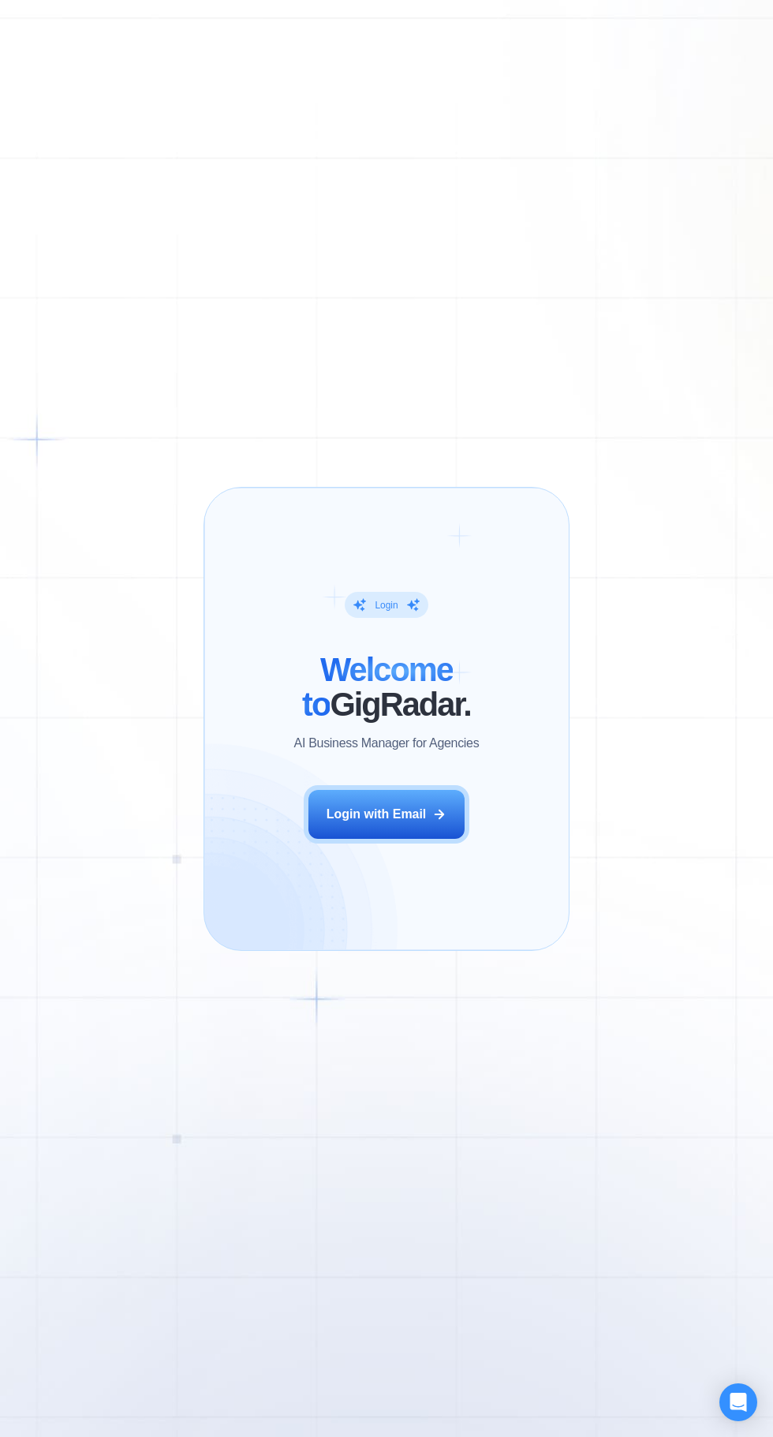
click at [418, 834] on button "Login with Email" at bounding box center [387, 814] width 156 height 49
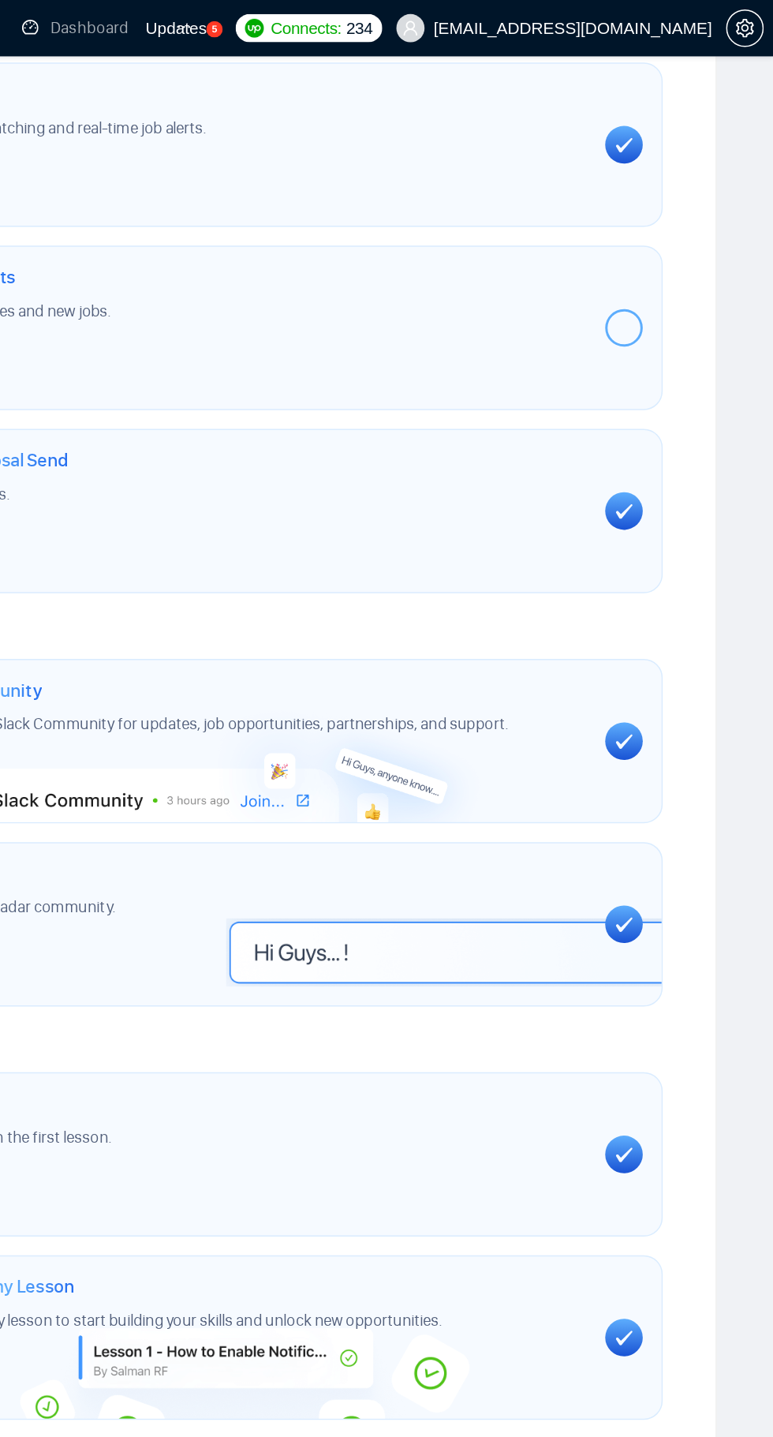
scroll to position [555, 0]
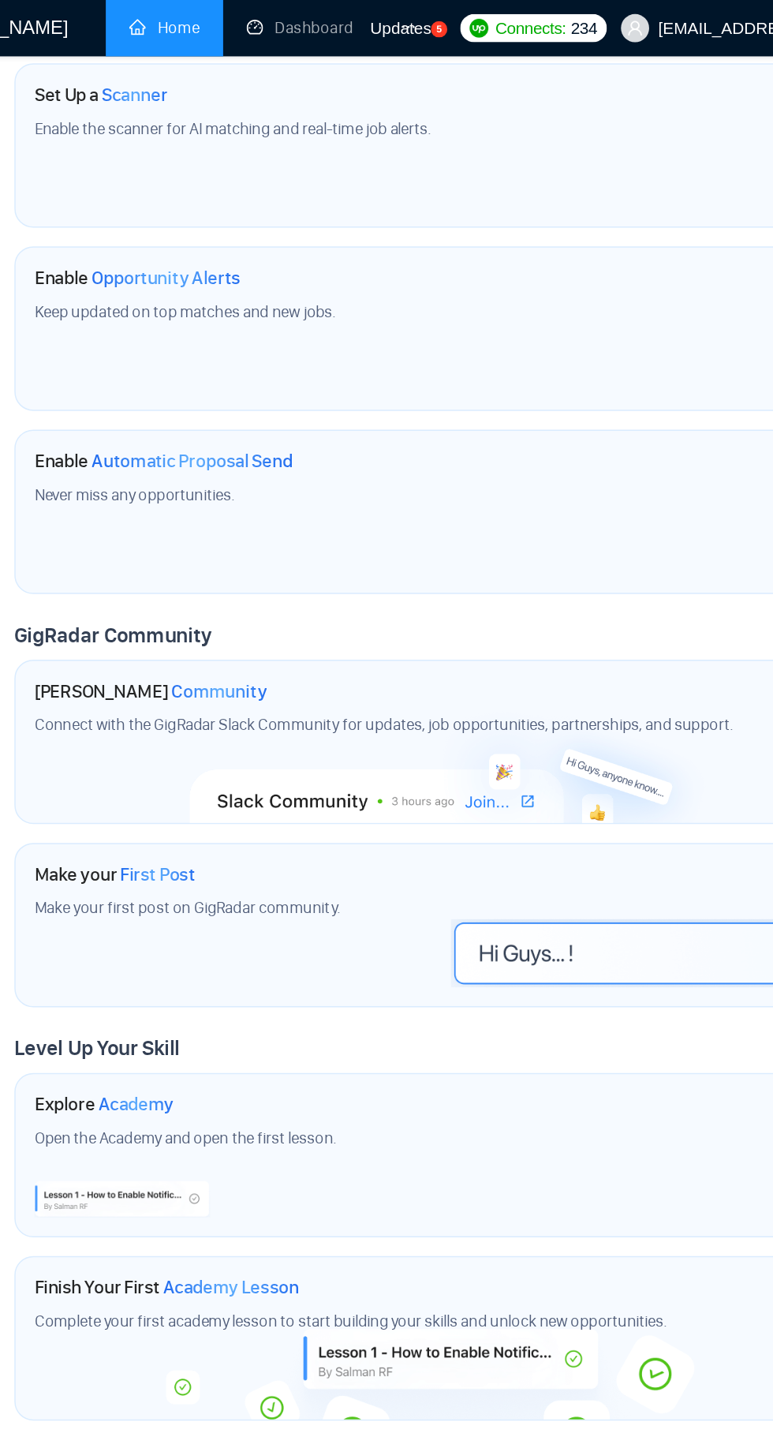
click at [376, 18] on icon "ellipsis" at bounding box center [377, 18] width 9 height 2
click at [403, 31] on div "Updates 5" at bounding box center [377, 19] width 52 height 38
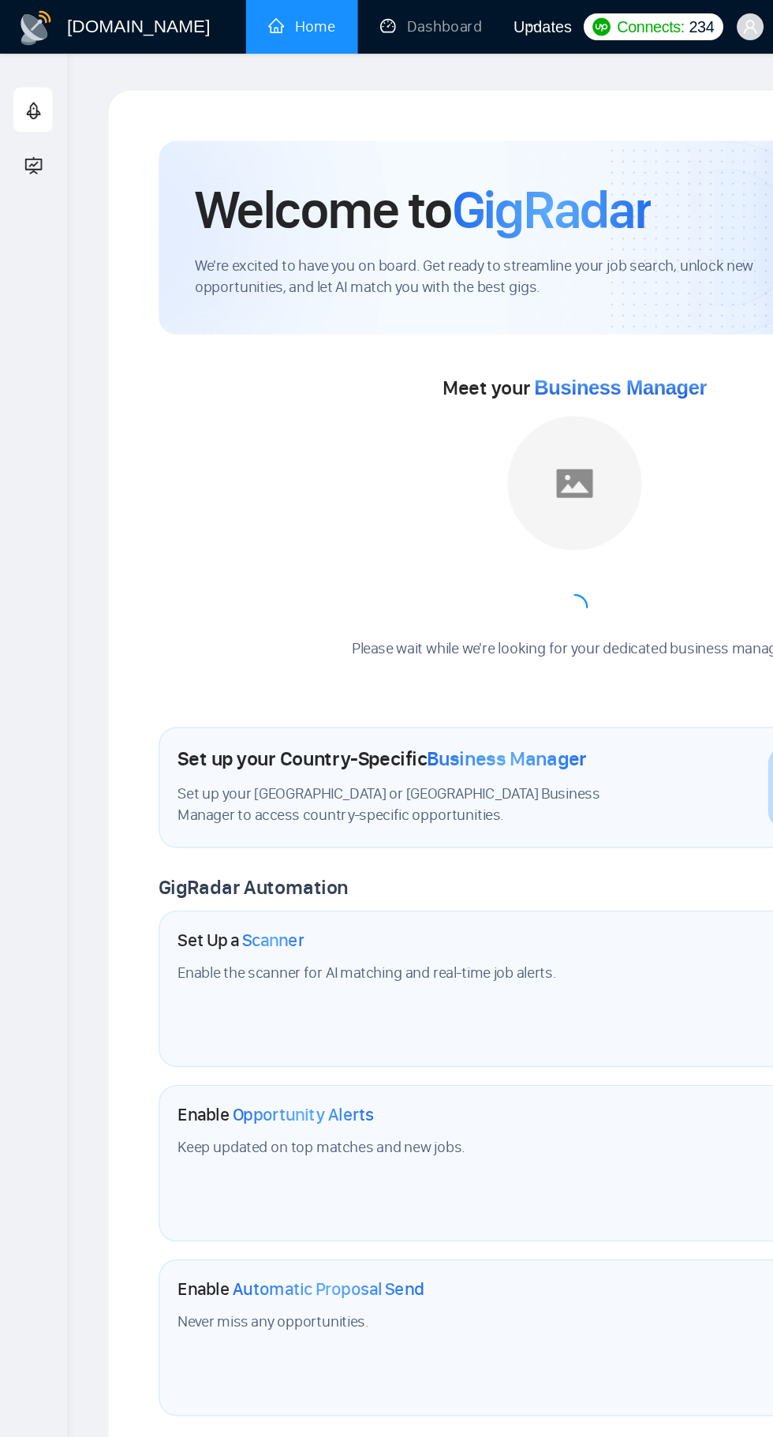
click at [374, 13] on icon "ellipsis" at bounding box center [377, 18] width 11 height 11
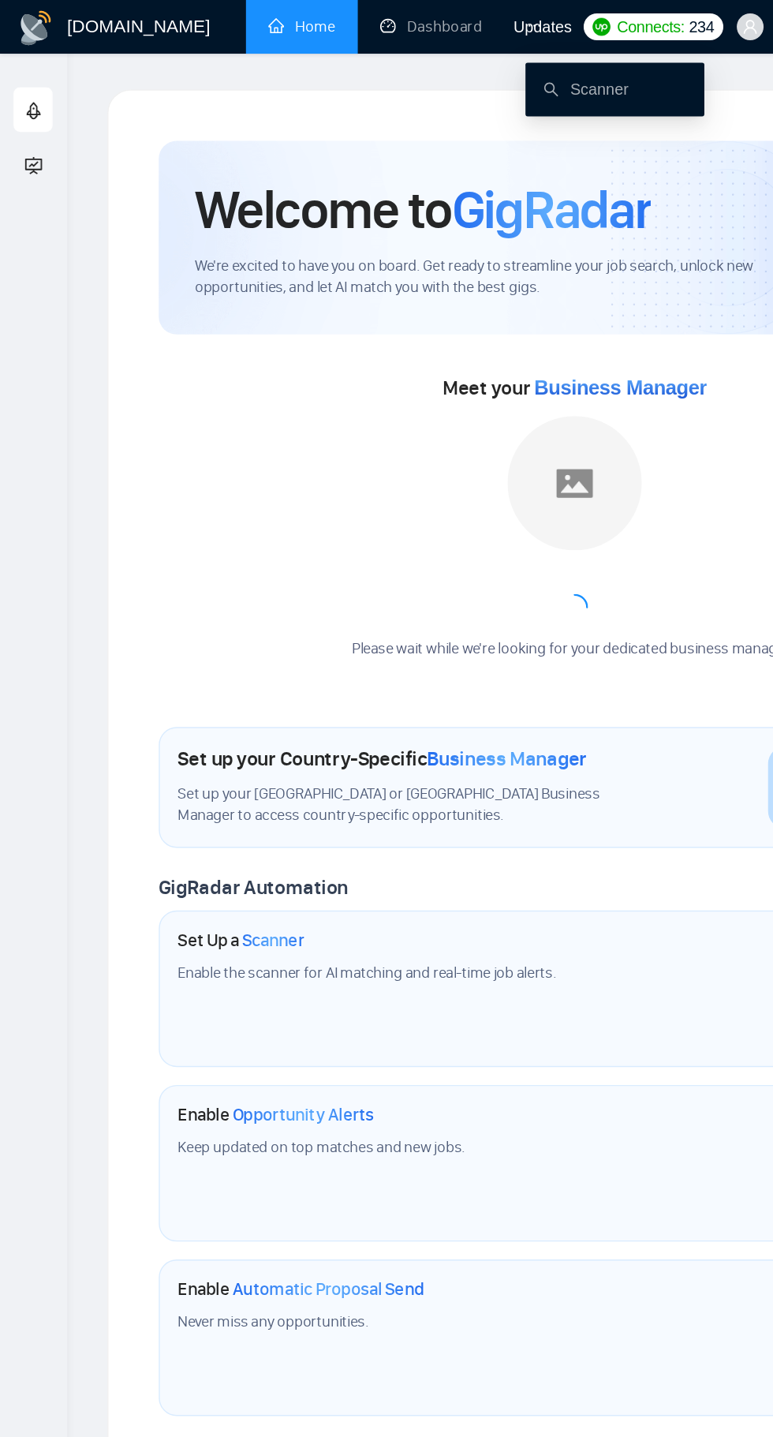
click at [408, 62] on link "Scanner" at bounding box center [414, 63] width 60 height 13
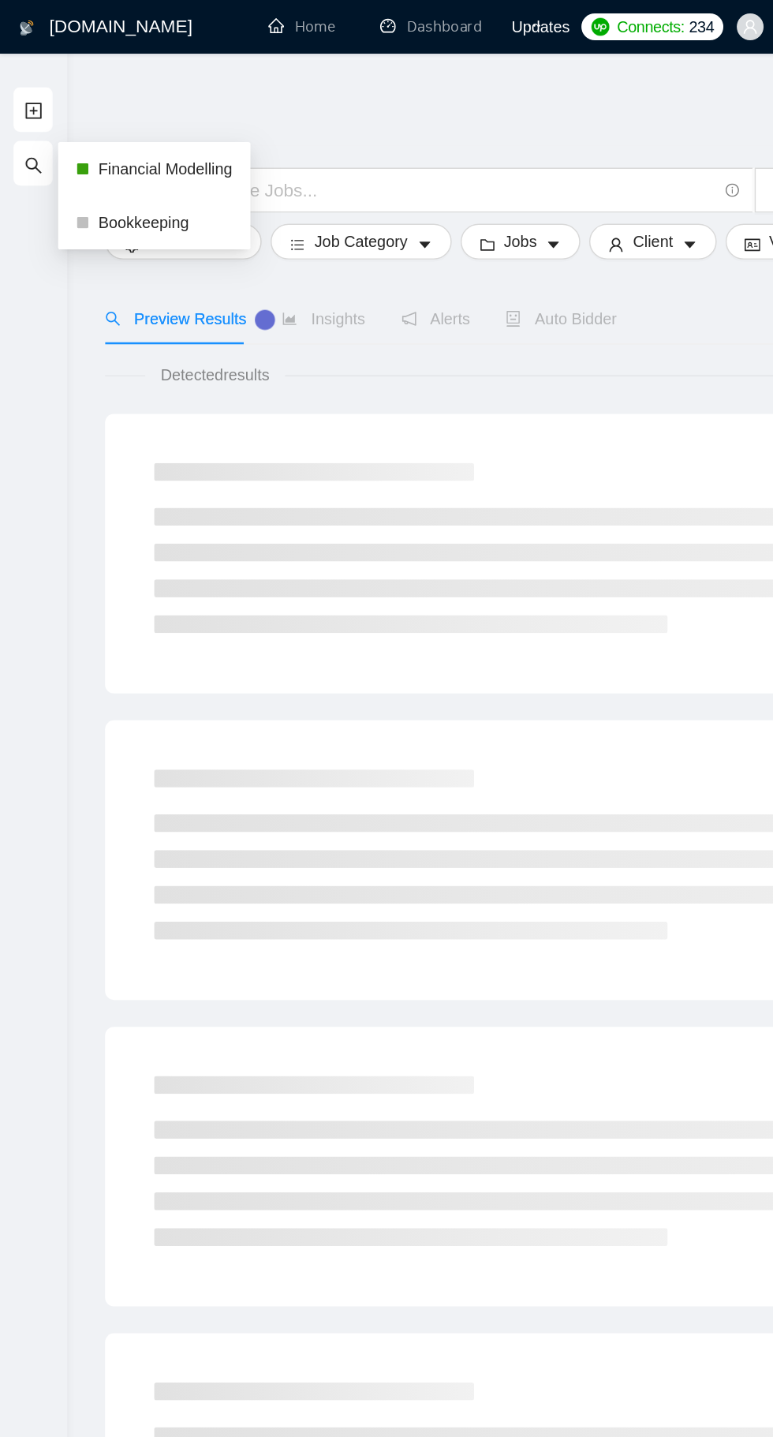
click at [106, 118] on link "Financial Modelling" at bounding box center [116, 119] width 95 height 32
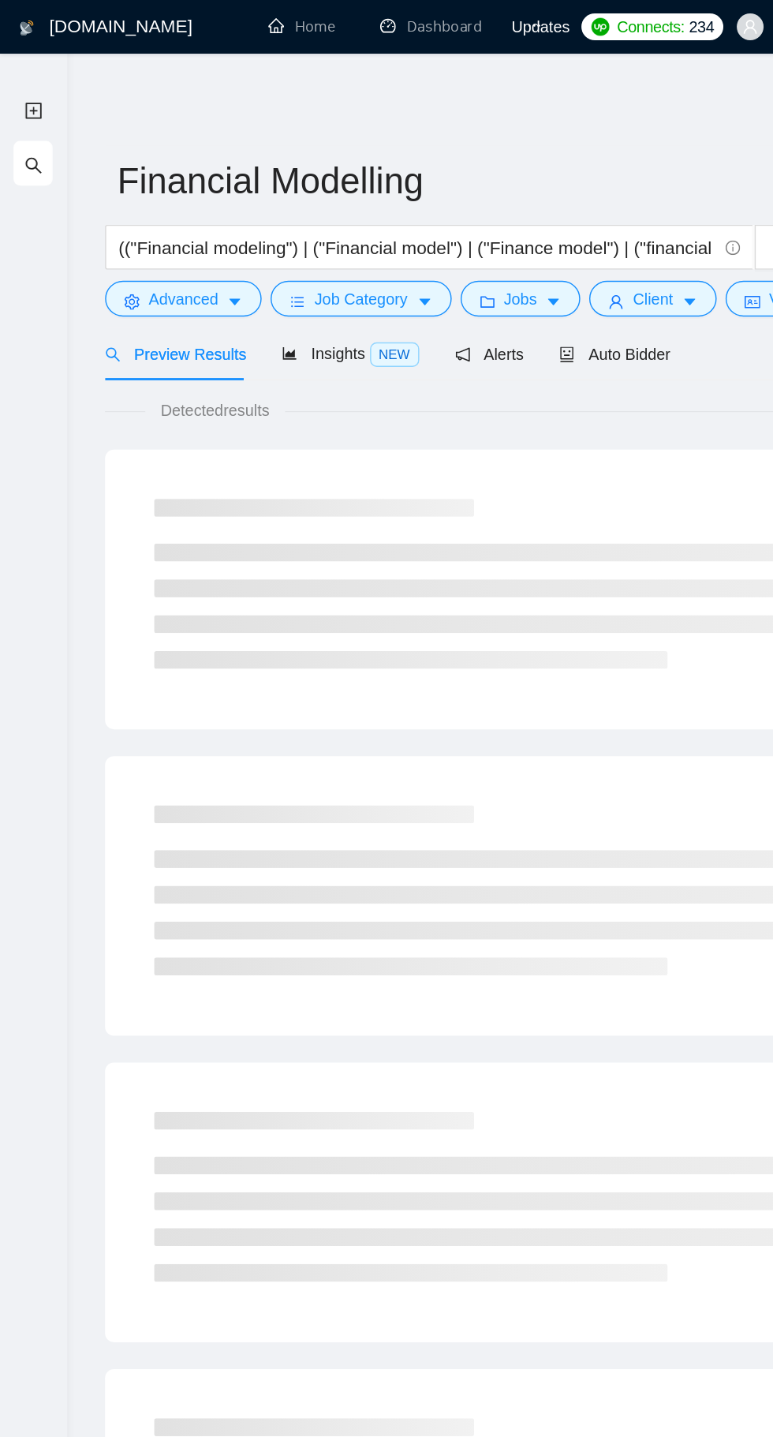
click at [33, 391] on div "New Scanner My Scanners" at bounding box center [23, 721] width 47 height 1318
click at [448, 283] on div "Detected results" at bounding box center [405, 289] width 663 height 17
click at [466, 254] on span "Auto Bidder" at bounding box center [448, 250] width 78 height 13
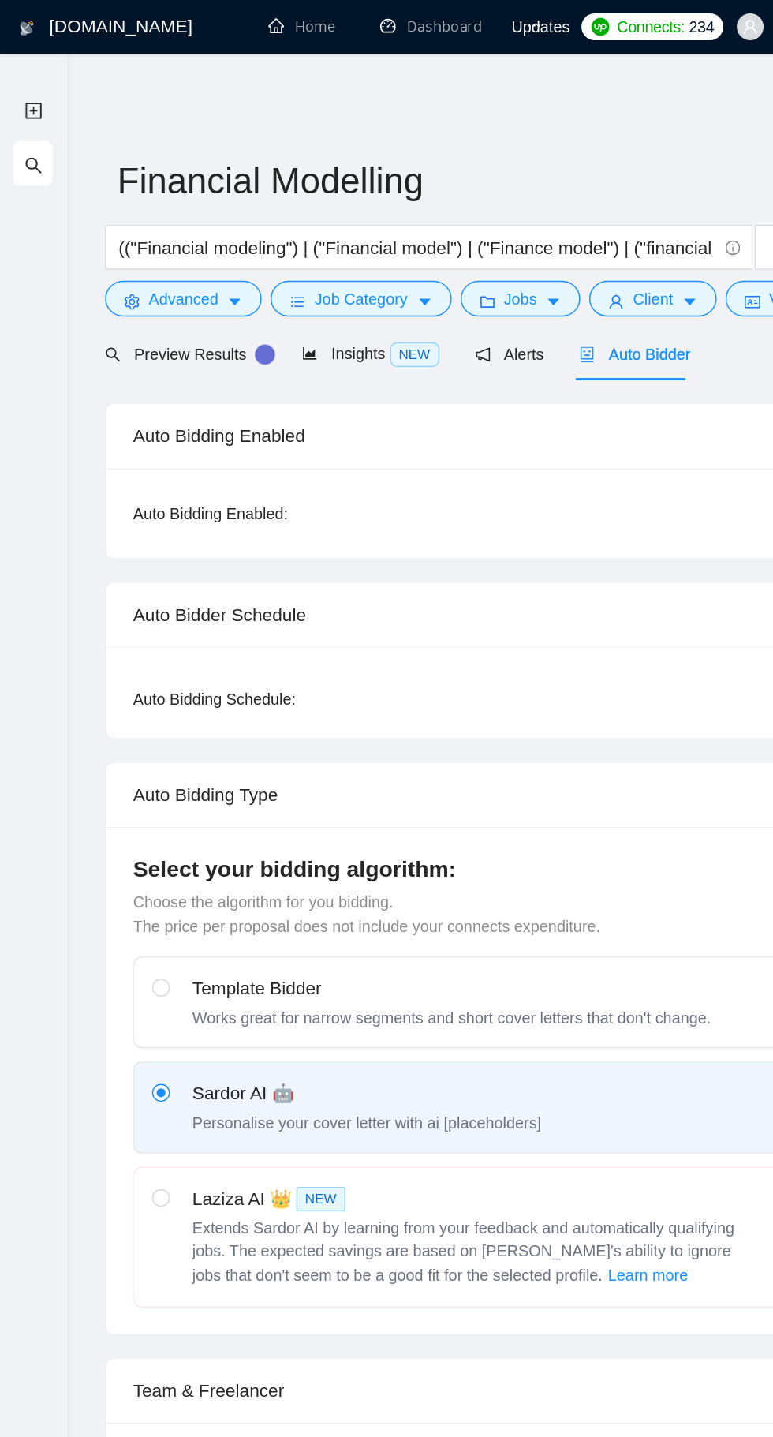
click at [464, 256] on span "Auto Bidder" at bounding box center [448, 250] width 78 height 13
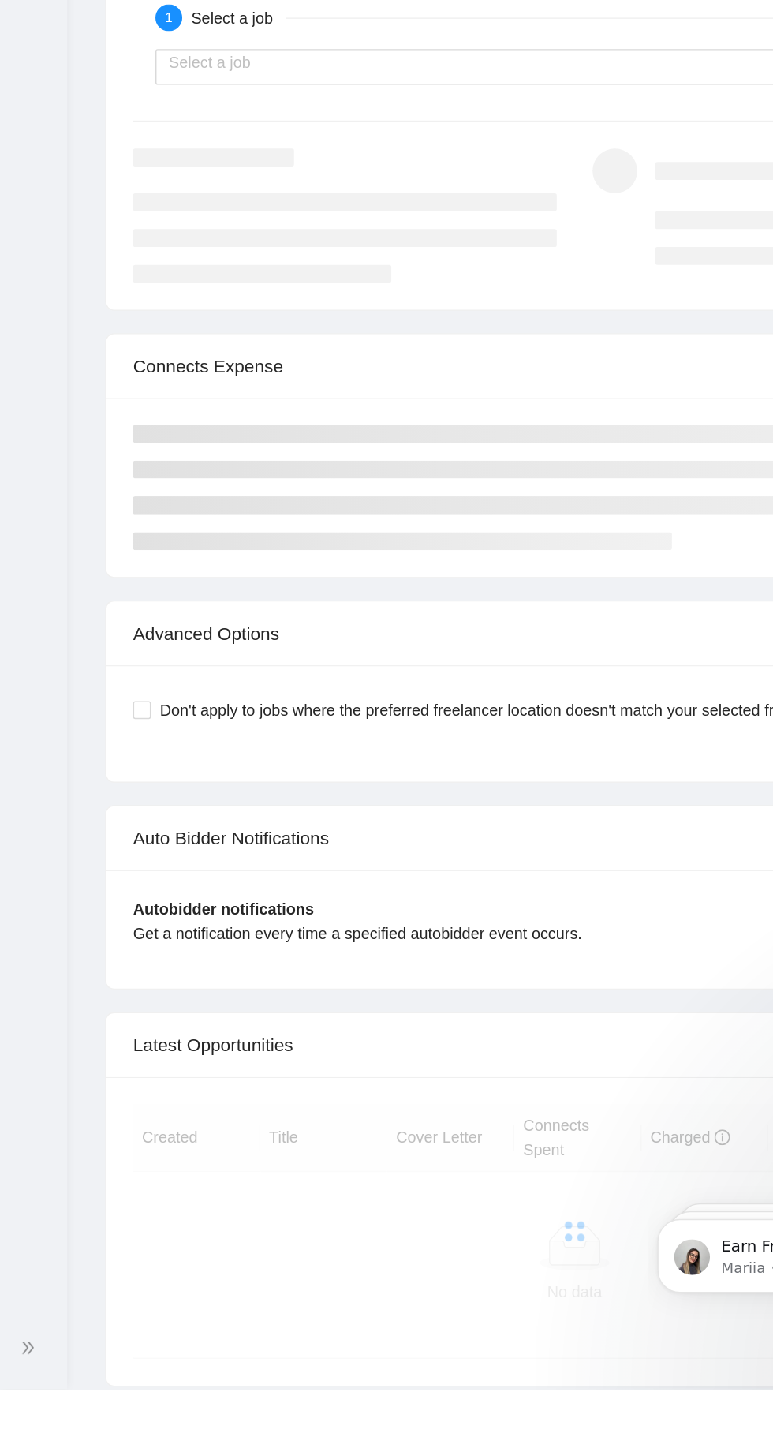
scroll to position [2633, 0]
click at [32, 1424] on div at bounding box center [23, 1408] width 28 height 32
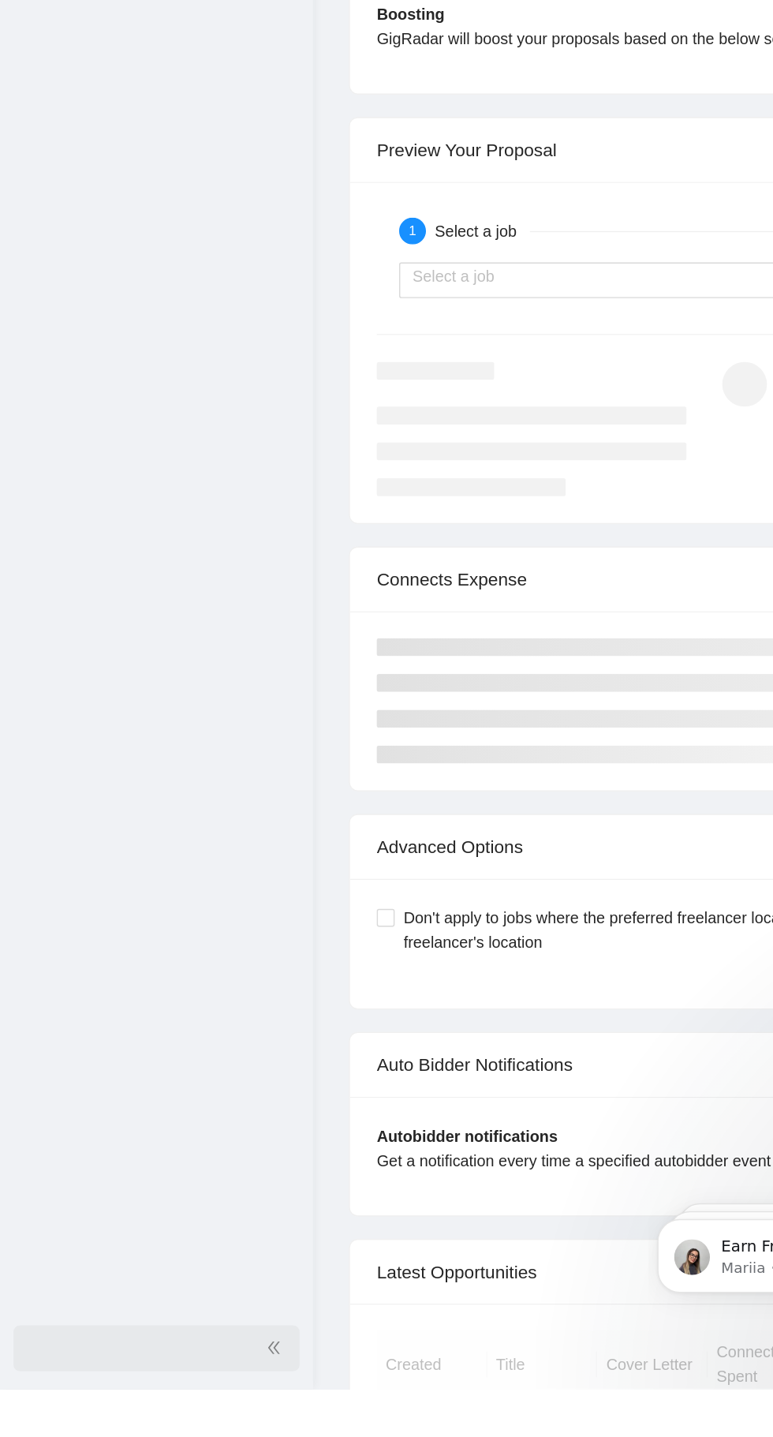
scroll to position [2850, 0]
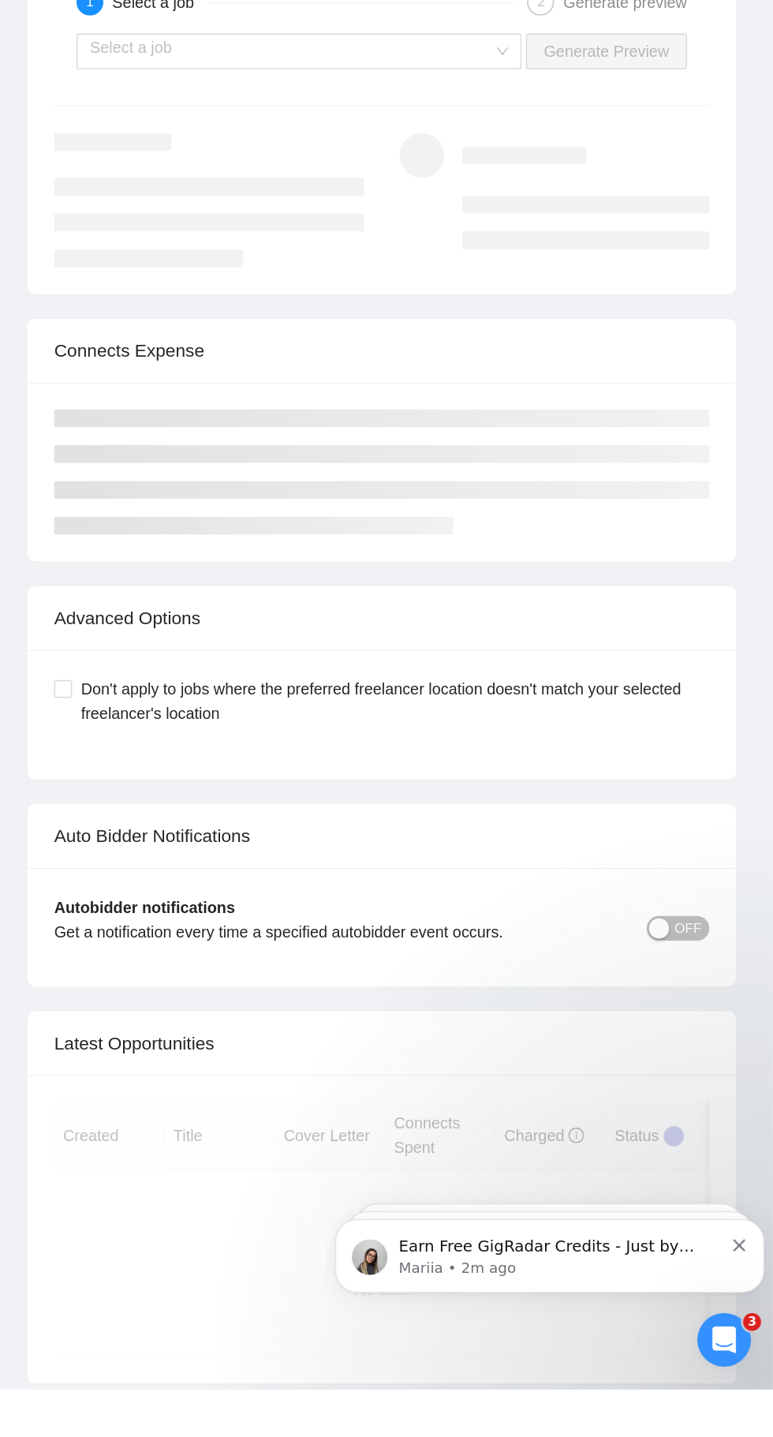
click at [708, 1334] on icon "Open Intercom Messenger" at bounding box center [717, 1332] width 26 height 26
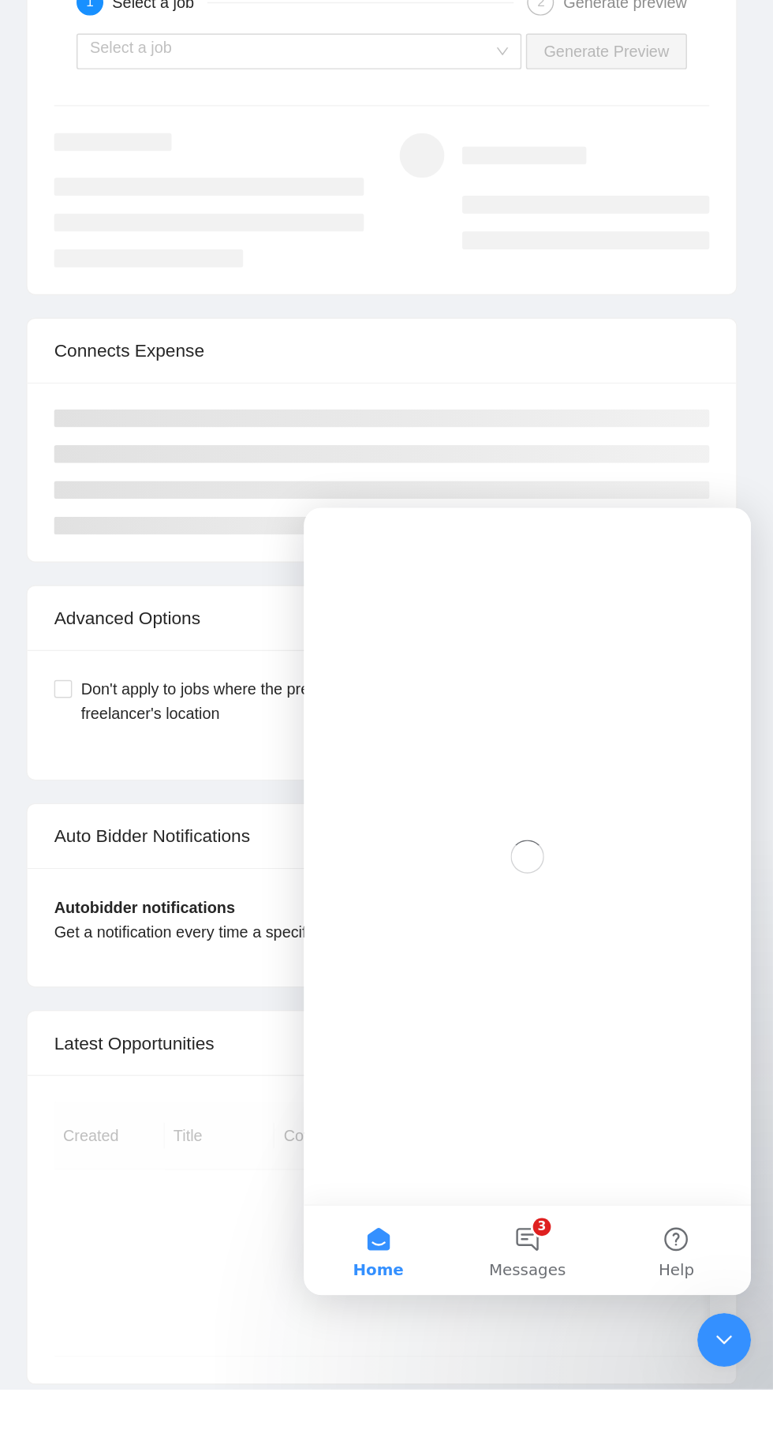
scroll to position [0, 0]
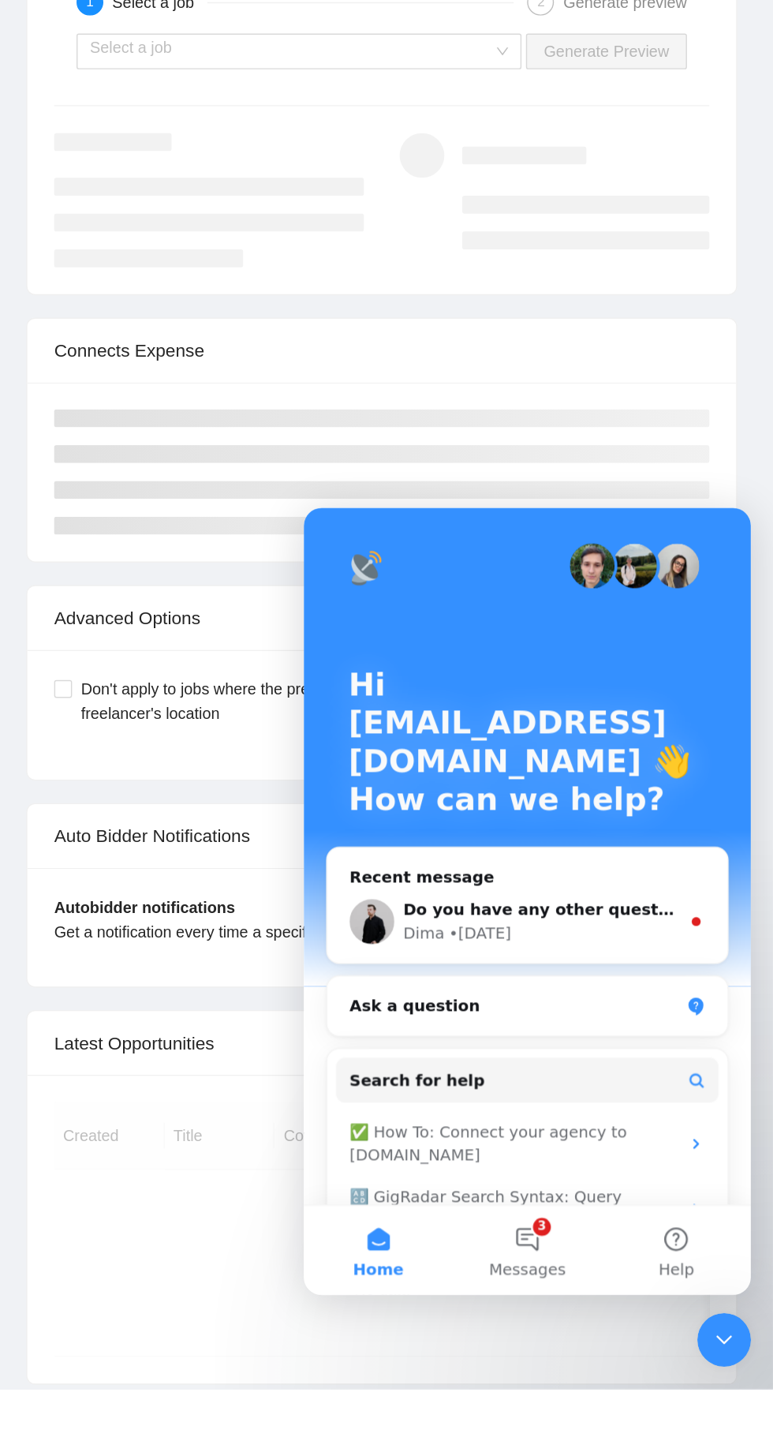
click at [466, 1018] on button "3 Messages" at bounding box center [461, 1031] width 105 height 63
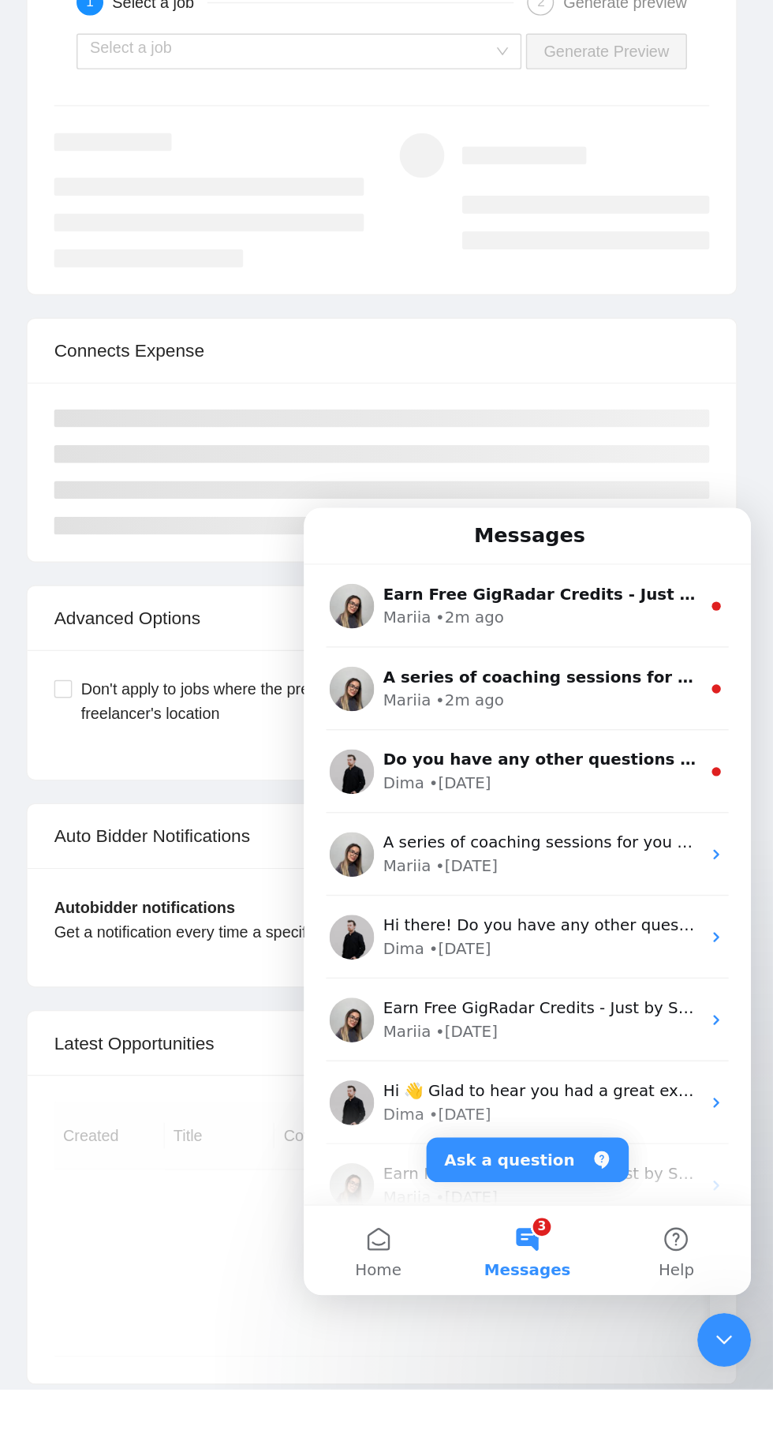
click at [522, 653] on div "A series of coaching sessions for you this August! 🚀 Coach: Robert O'Kruk - Per…" at bounding box center [462, 635] width 316 height 58
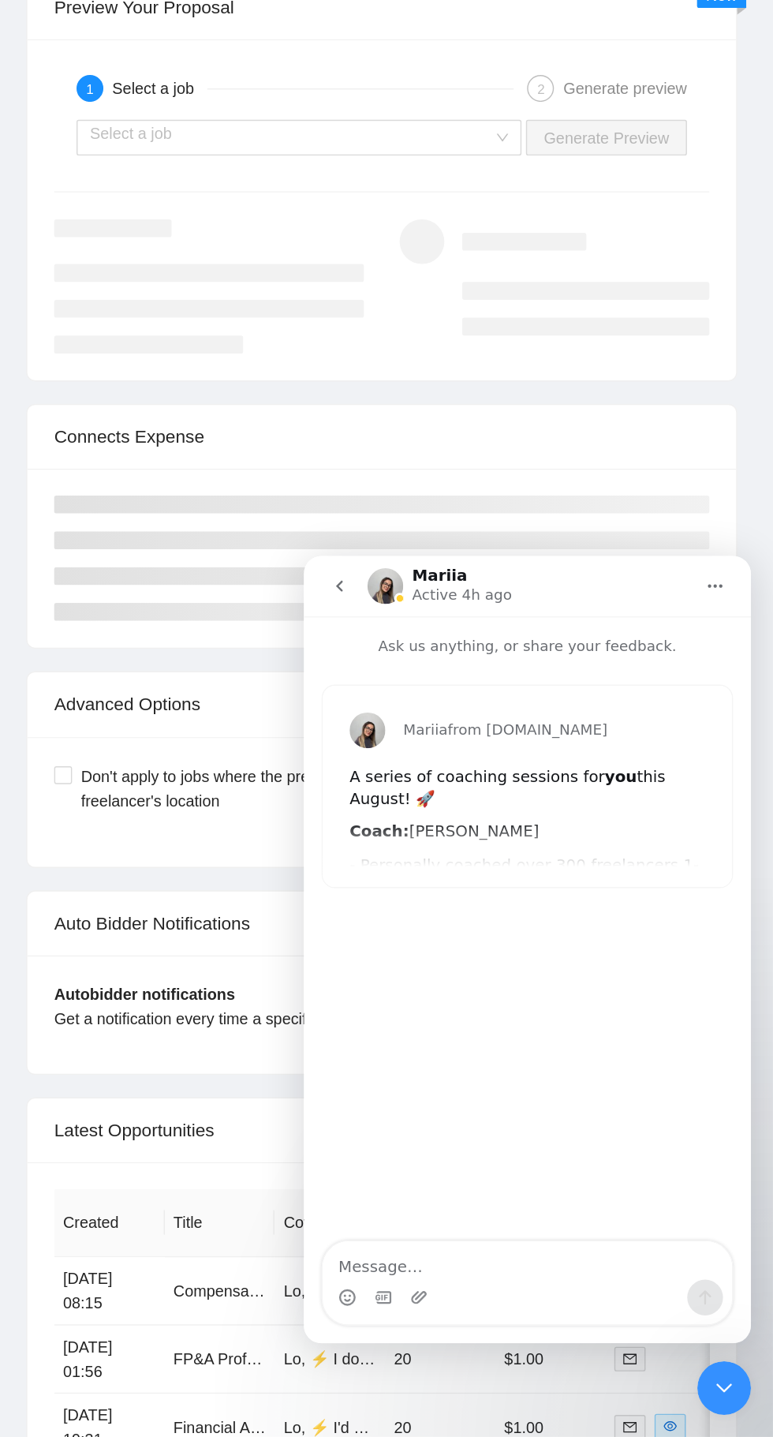
scroll to position [2967, 0]
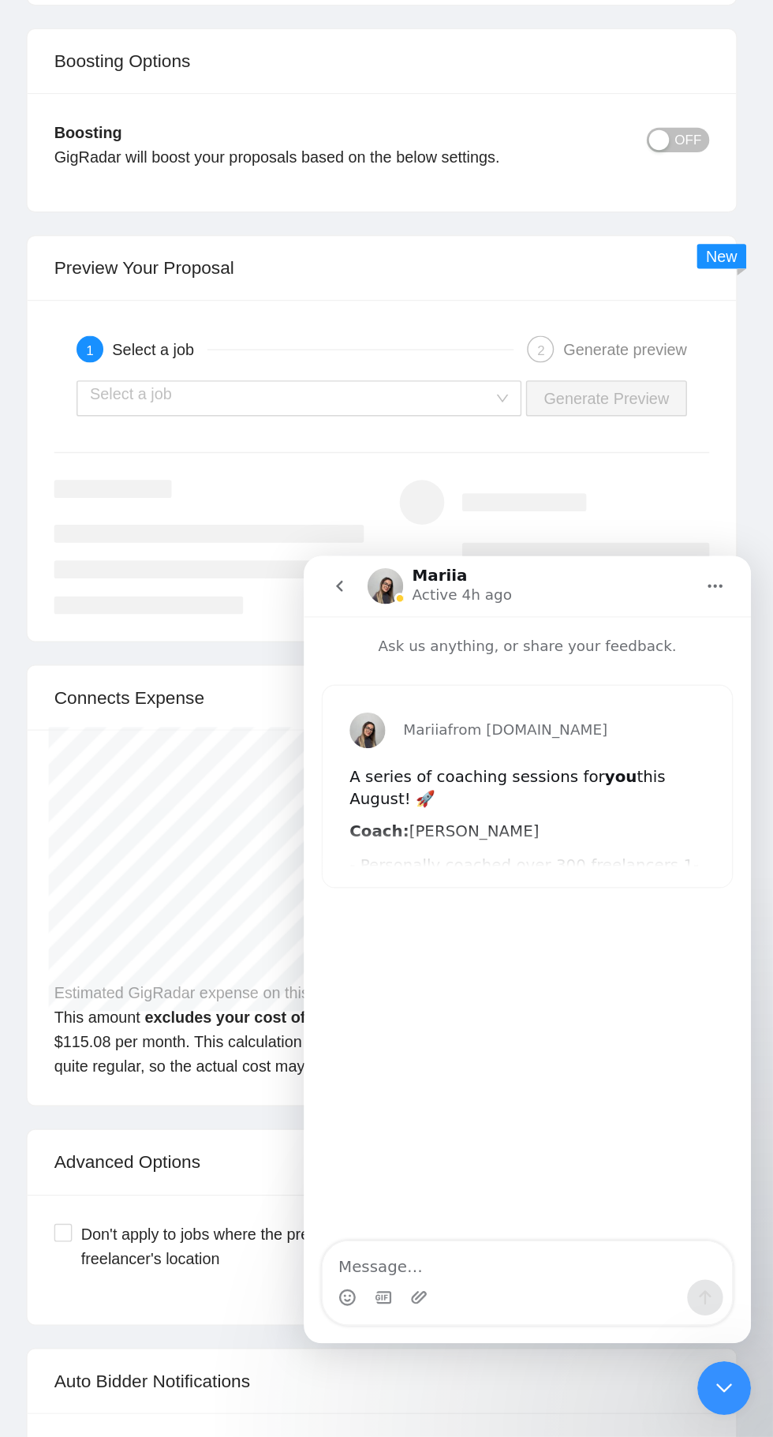
click at [466, 724] on div "A series of coaching sessions for you this August! 🚀" at bounding box center [461, 719] width 251 height 31
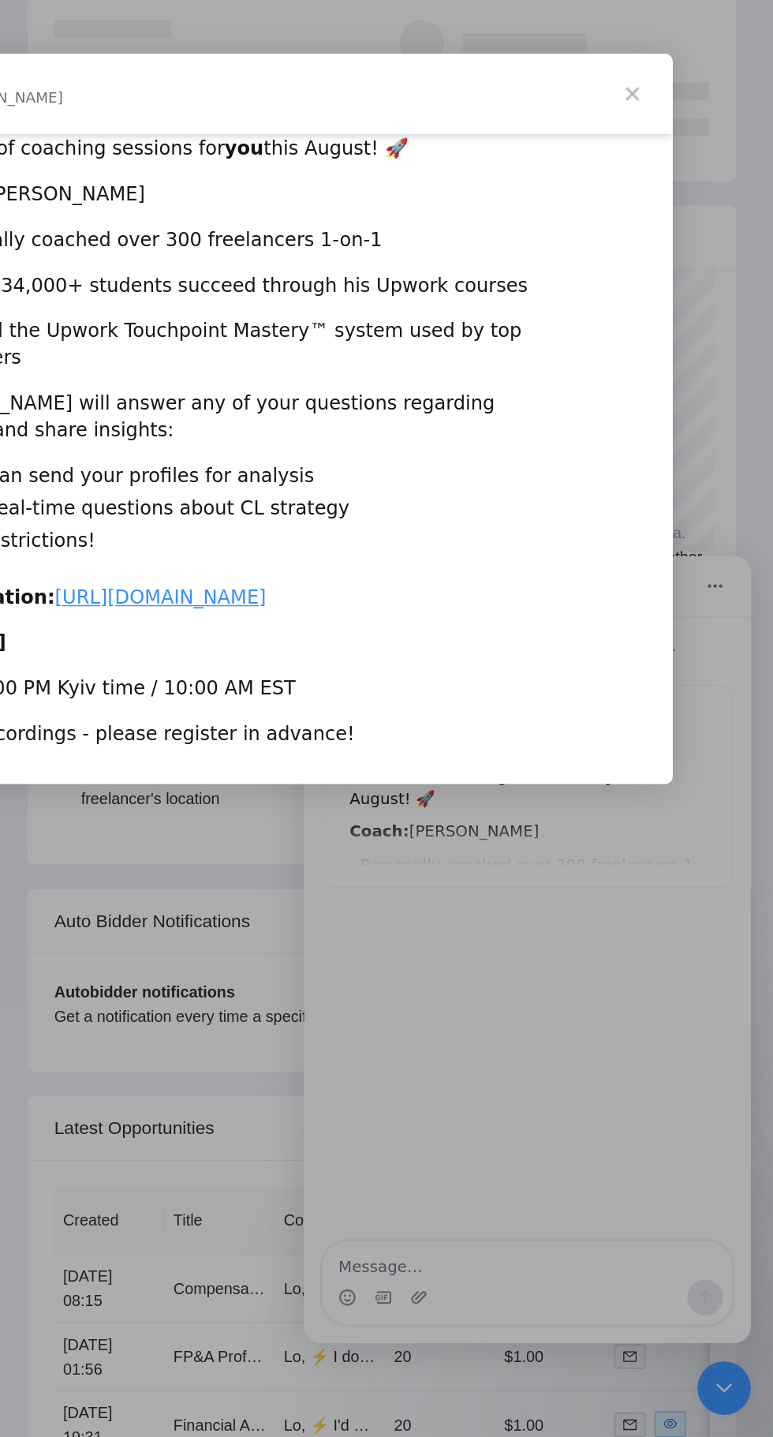
scroll to position [13, 0]
click at [425, 336] on div "Intercom messenger" at bounding box center [64, 119] width 773 height 1437
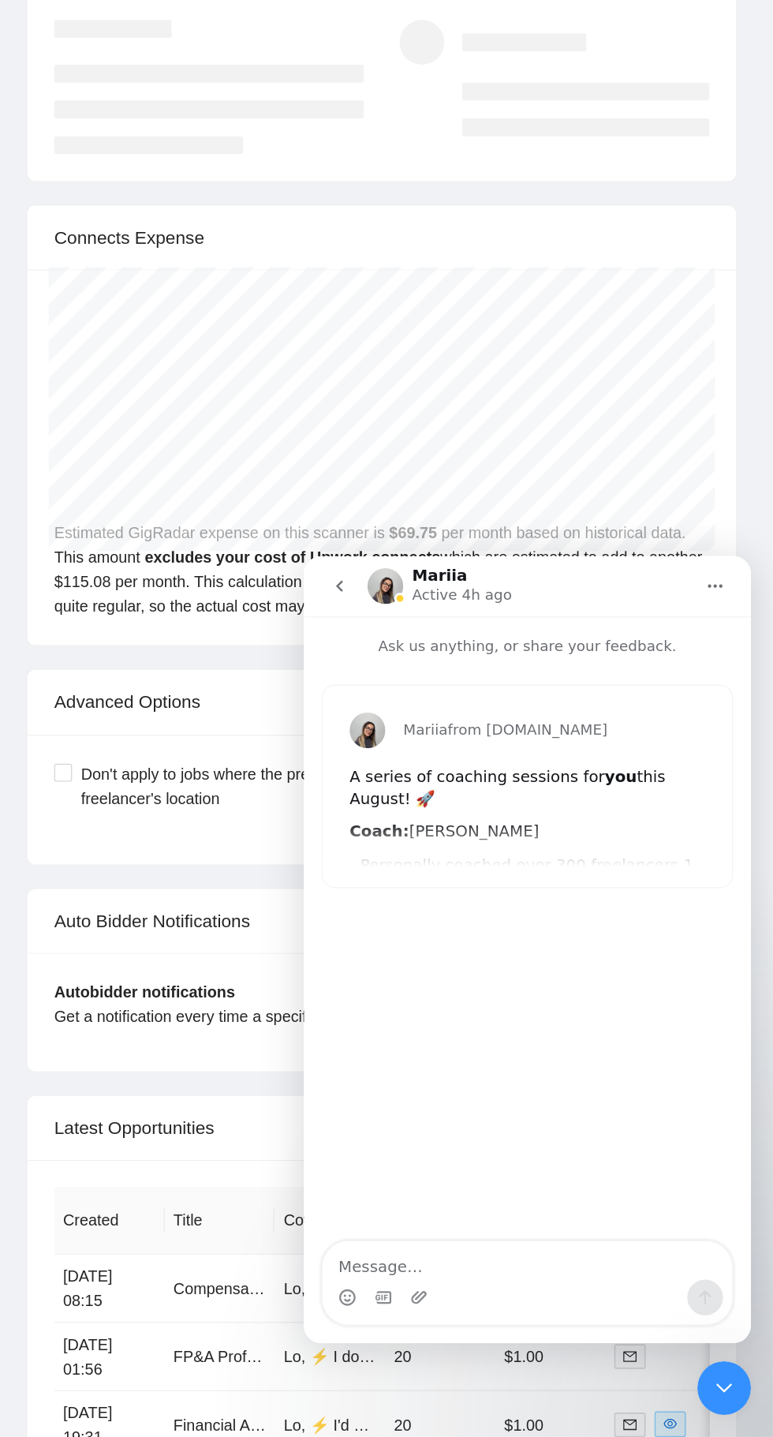
click at [708, 1361] on div "Close Intercom Messenger" at bounding box center [717, 1380] width 38 height 38
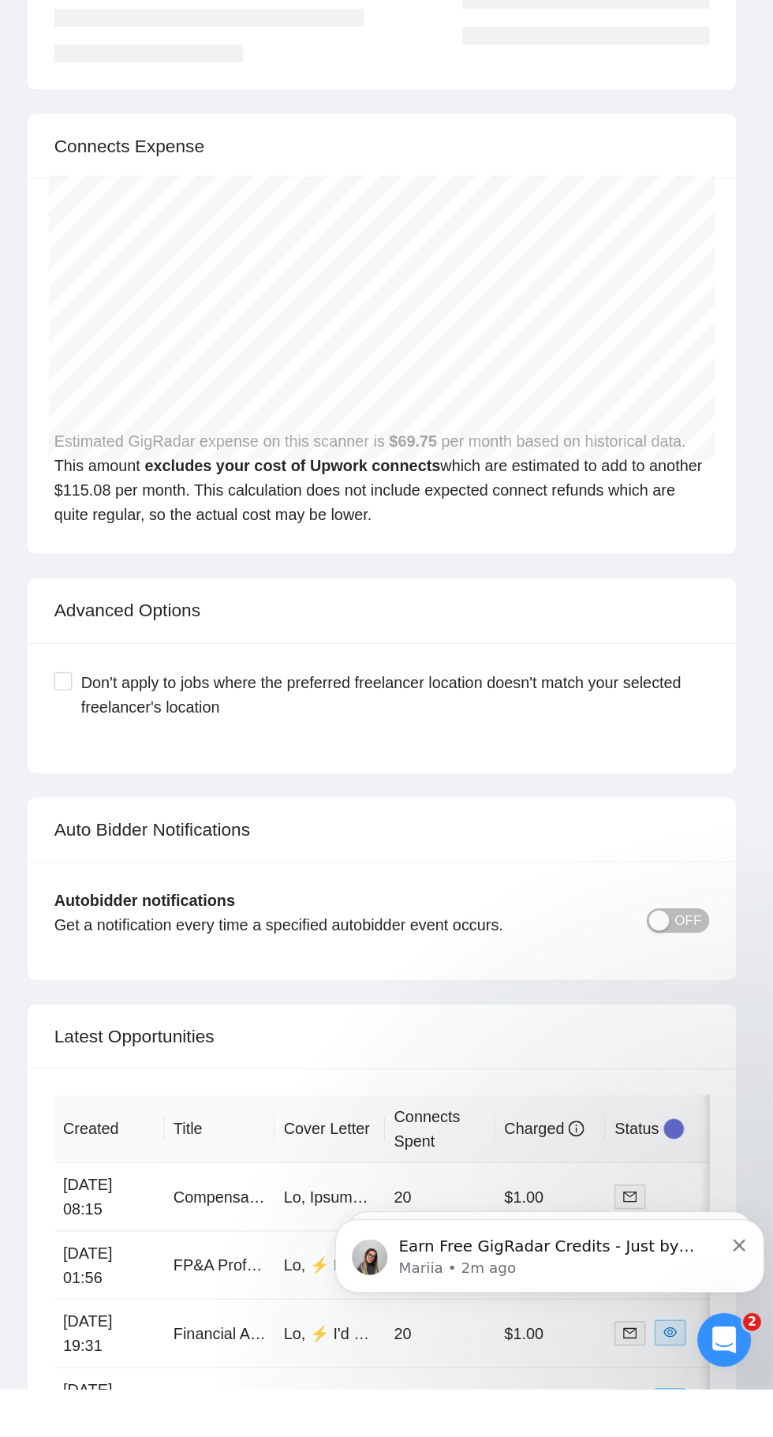
scroll to position [3340, 0]
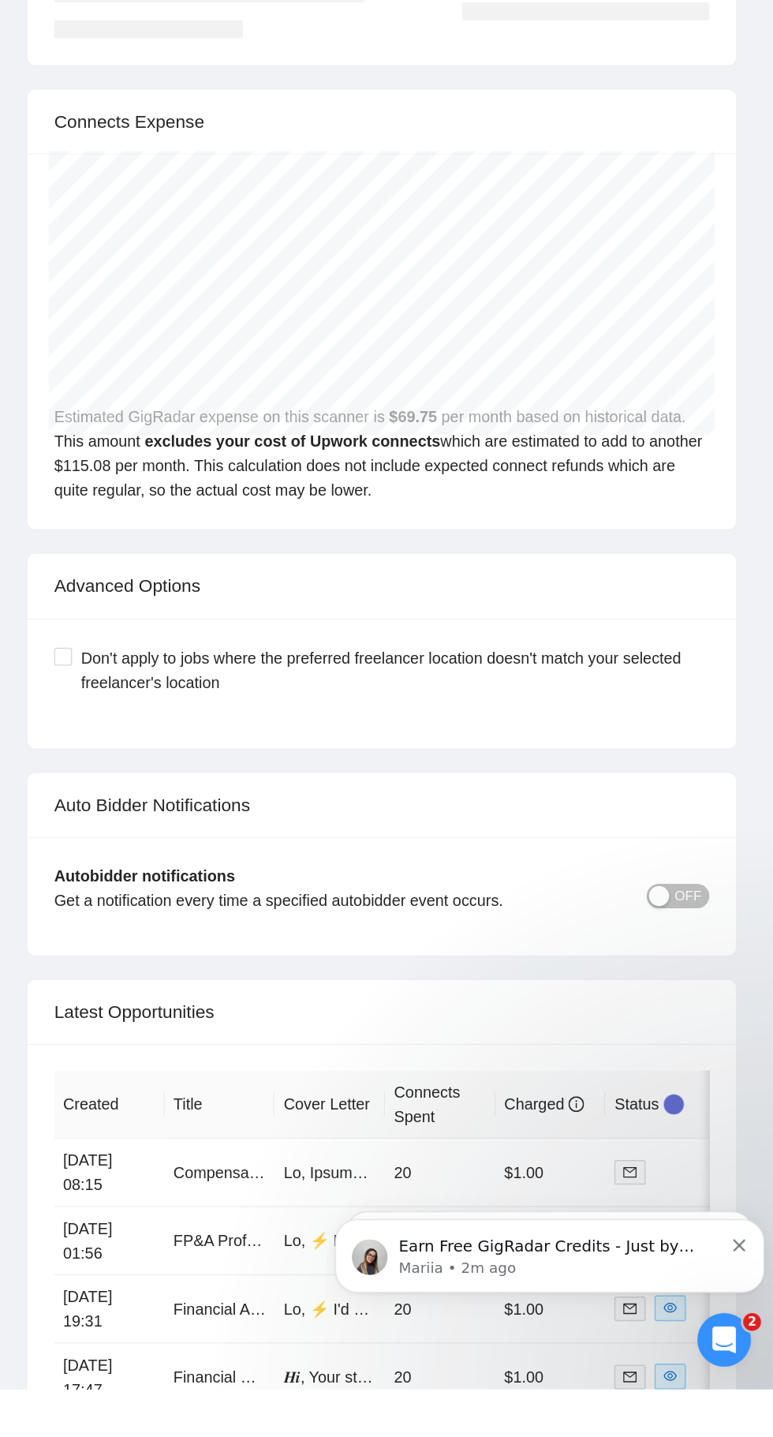
click at [374, 1278] on link "Compensation Accountant Needed for Proforma Excel Models" at bounding box center [502, 1284] width 304 height 13
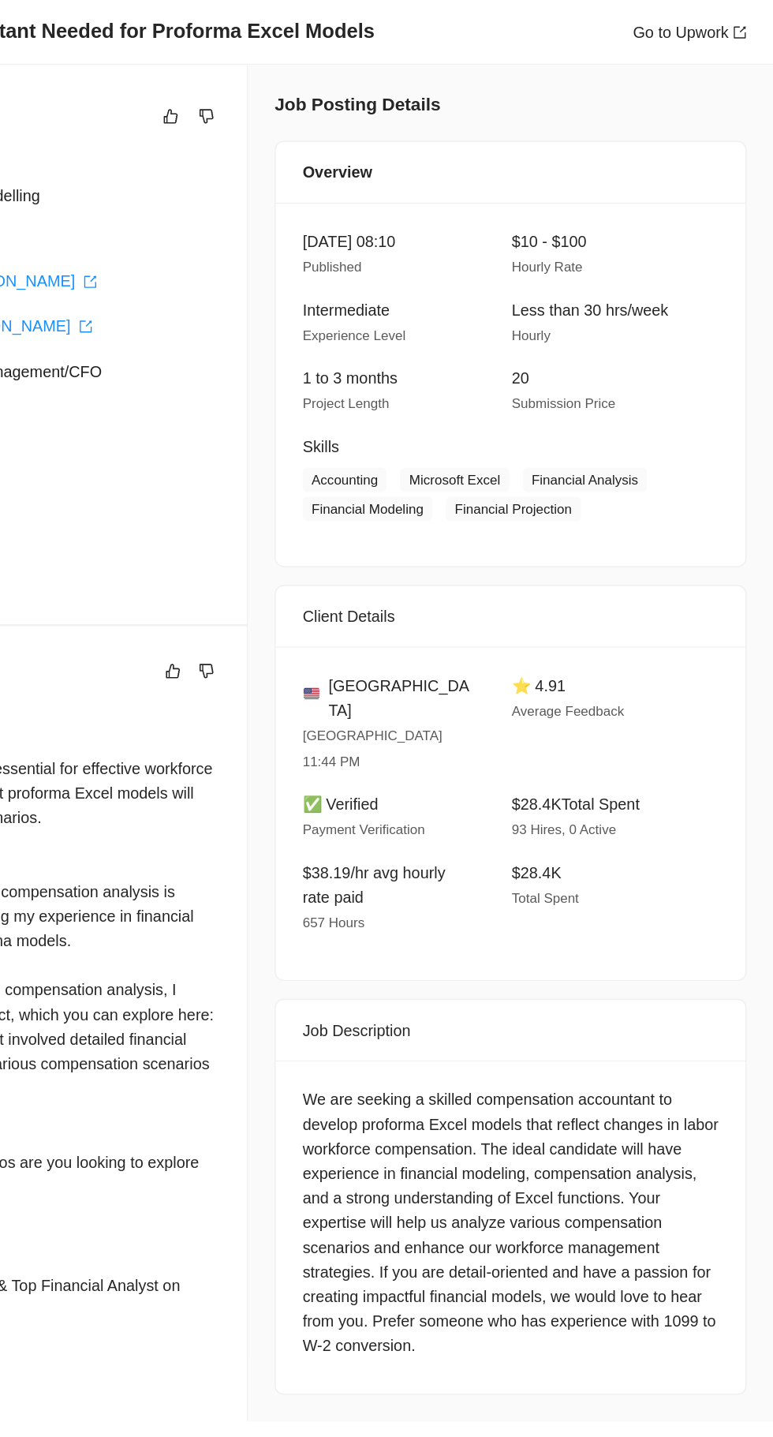
scroll to position [3342, 0]
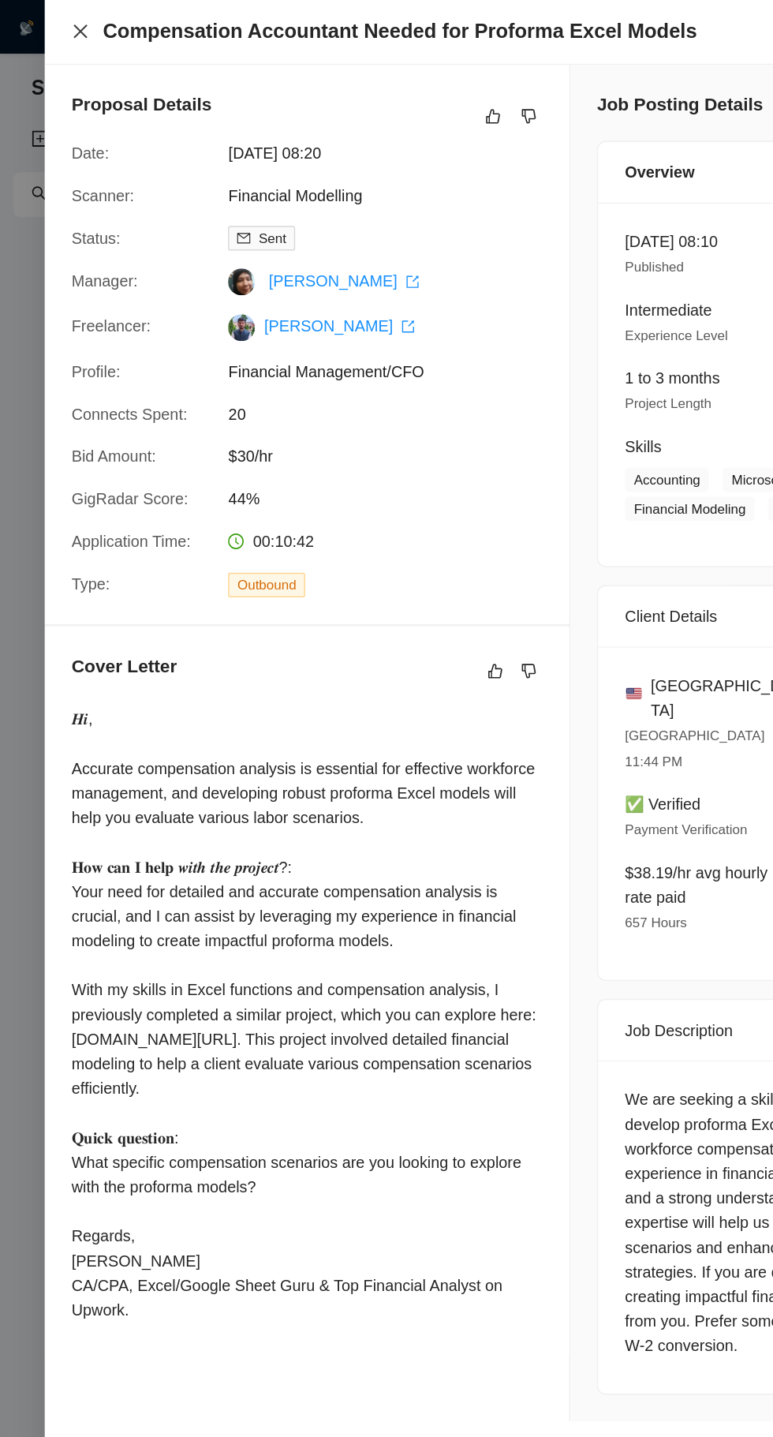
click at [57, 23] on icon "close" at bounding box center [56, 21] width 9 height 9
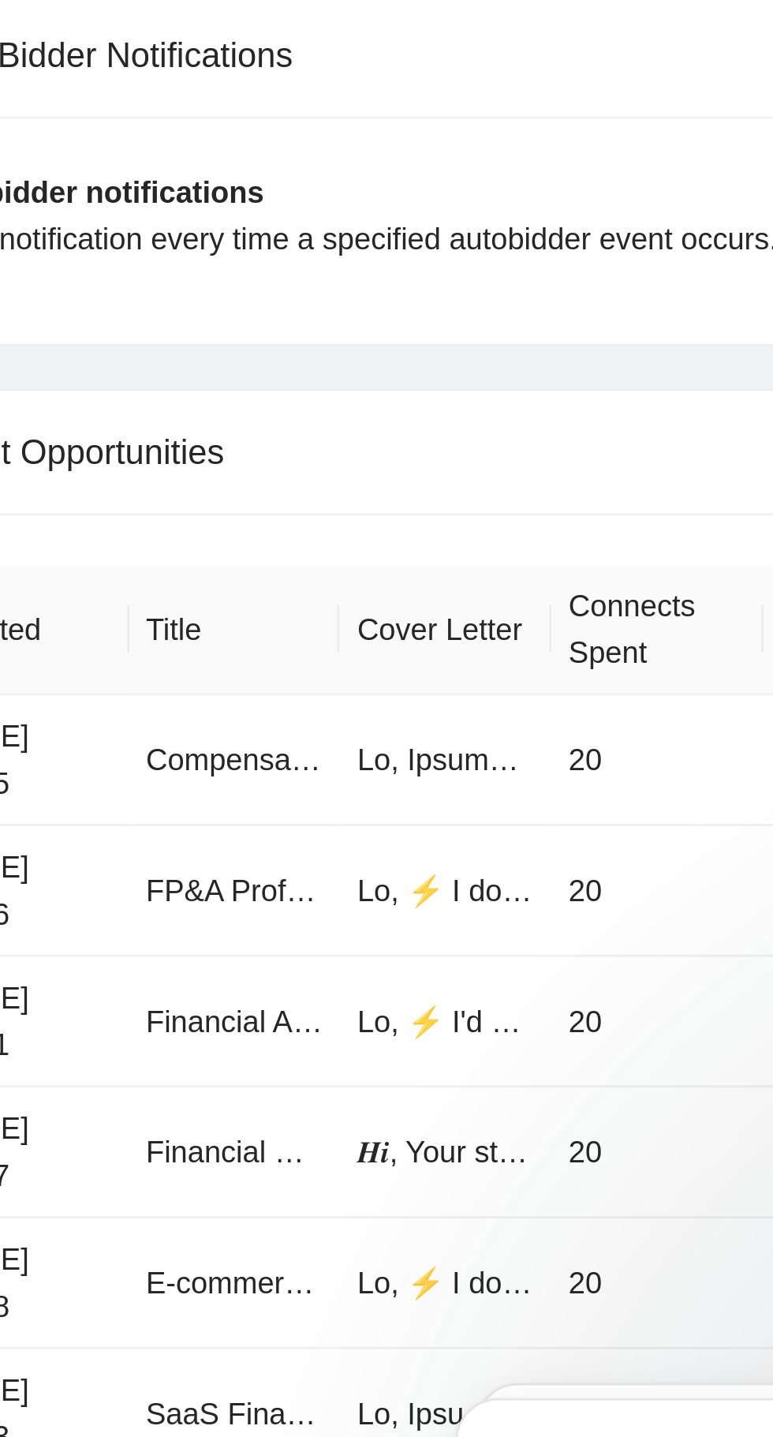
scroll to position [3541, 0]
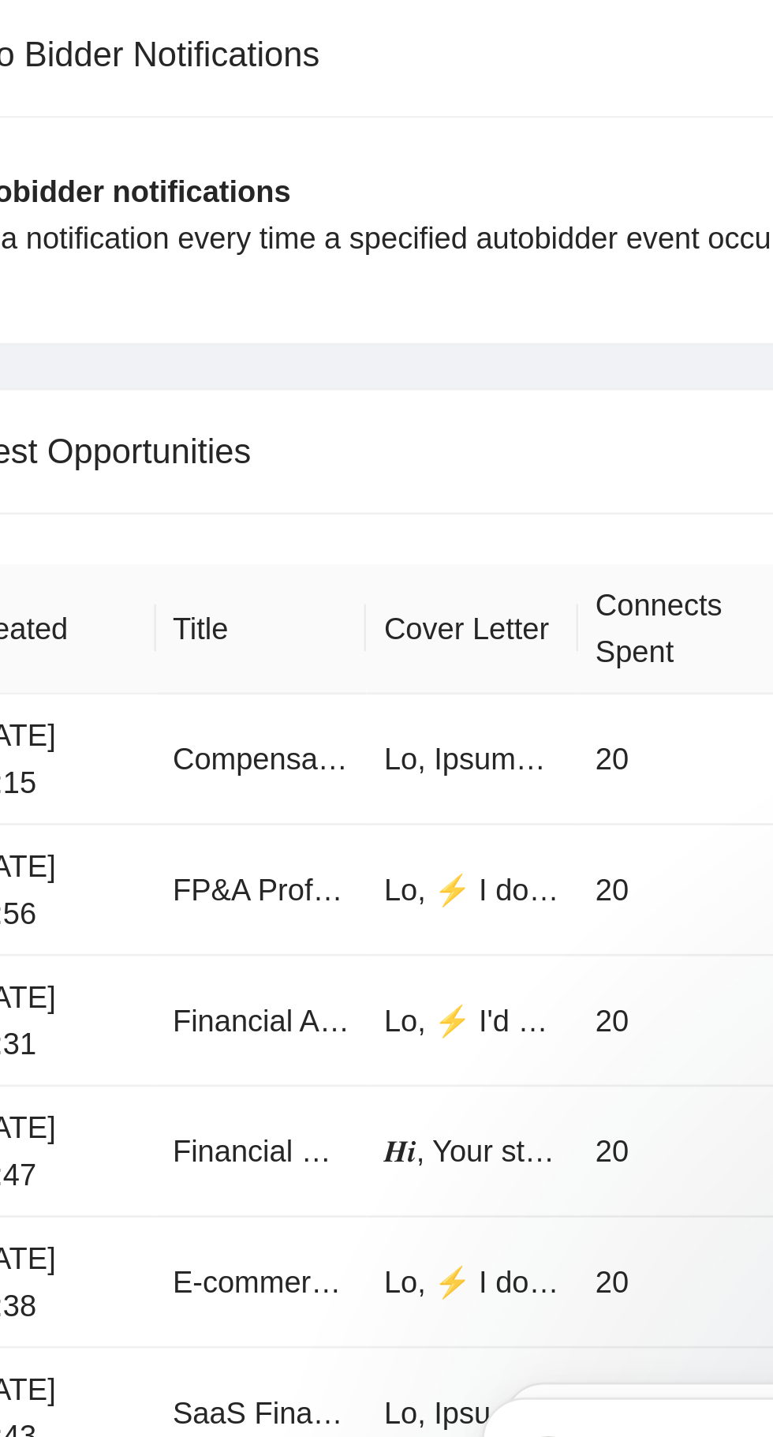
click at [414, 1032] on th "Title" at bounding box center [383, 1034] width 78 height 48
click at [421, 1034] on th "Title" at bounding box center [383, 1034] width 78 height 48
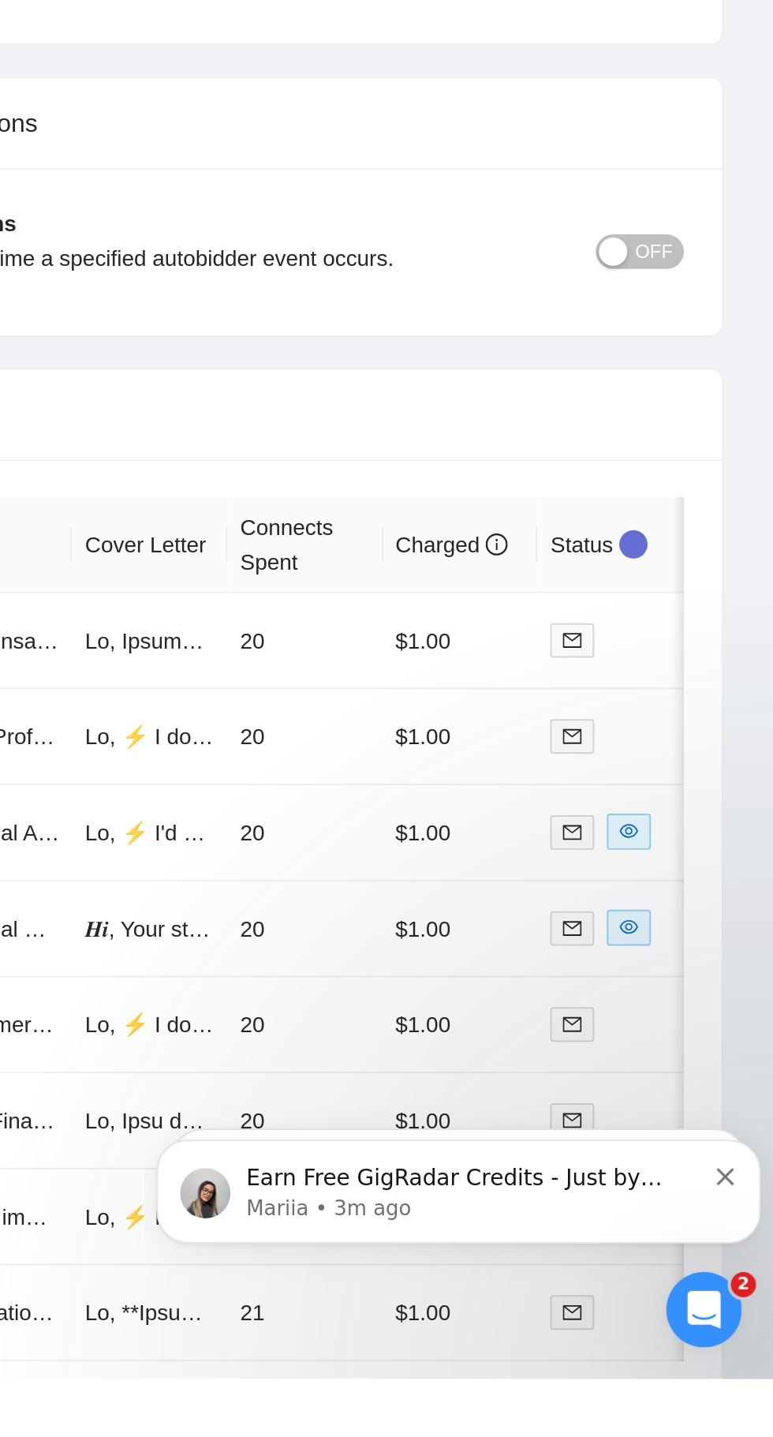
scroll to position [3557, 0]
